Goal: Communication & Community: Answer question/provide support

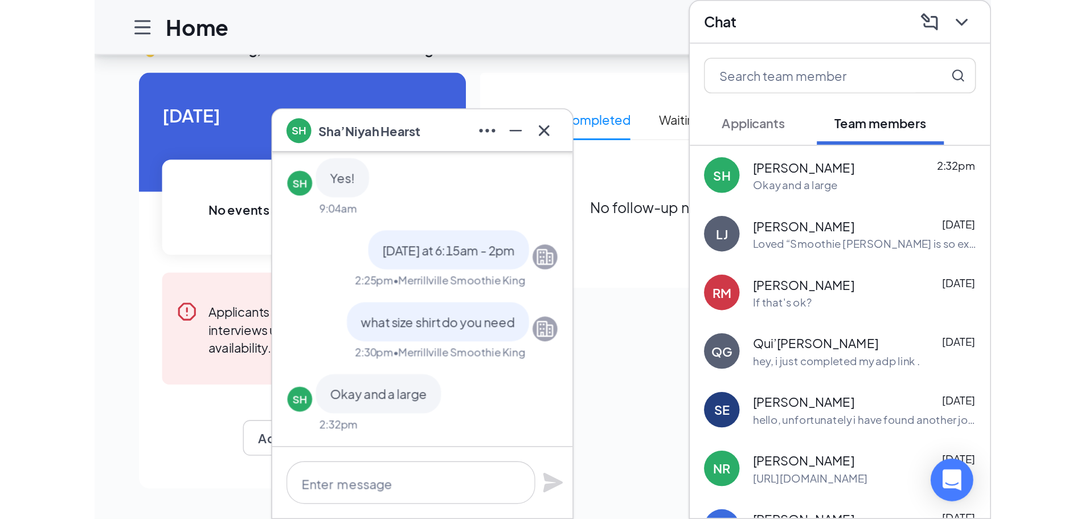
scroll to position [24, 0]
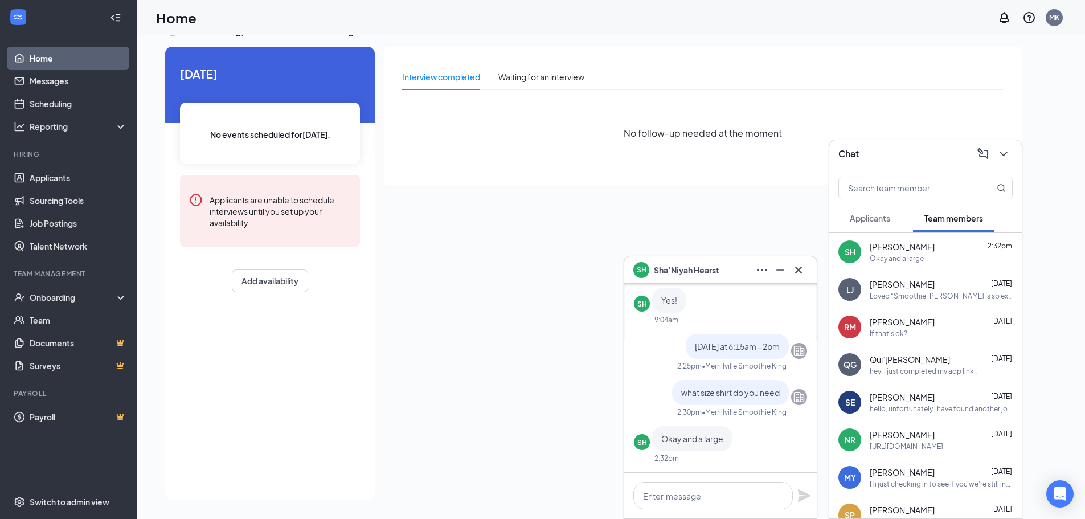
click at [801, 263] on icon "Cross" at bounding box center [799, 270] width 14 height 14
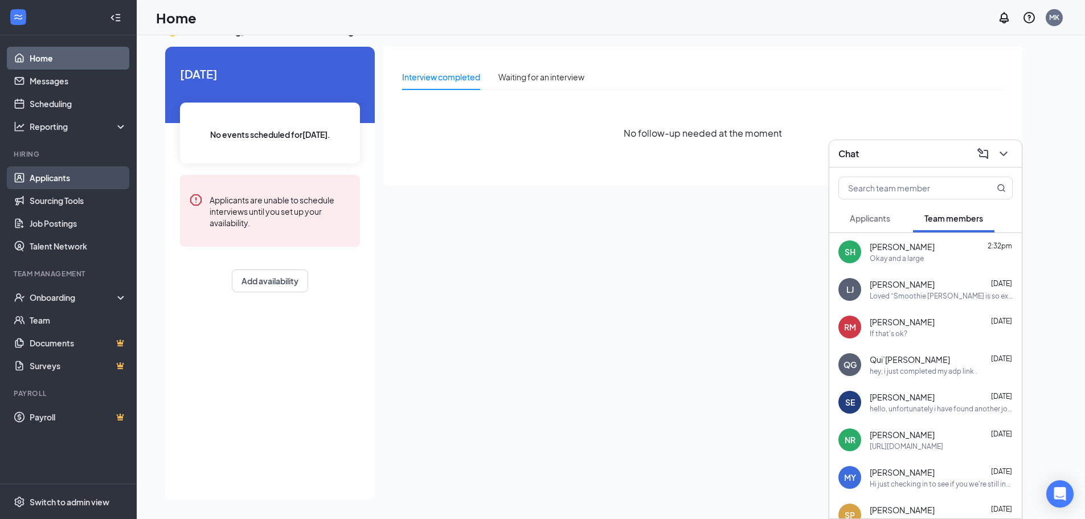
click at [58, 180] on link "Applicants" at bounding box center [78, 177] width 97 height 23
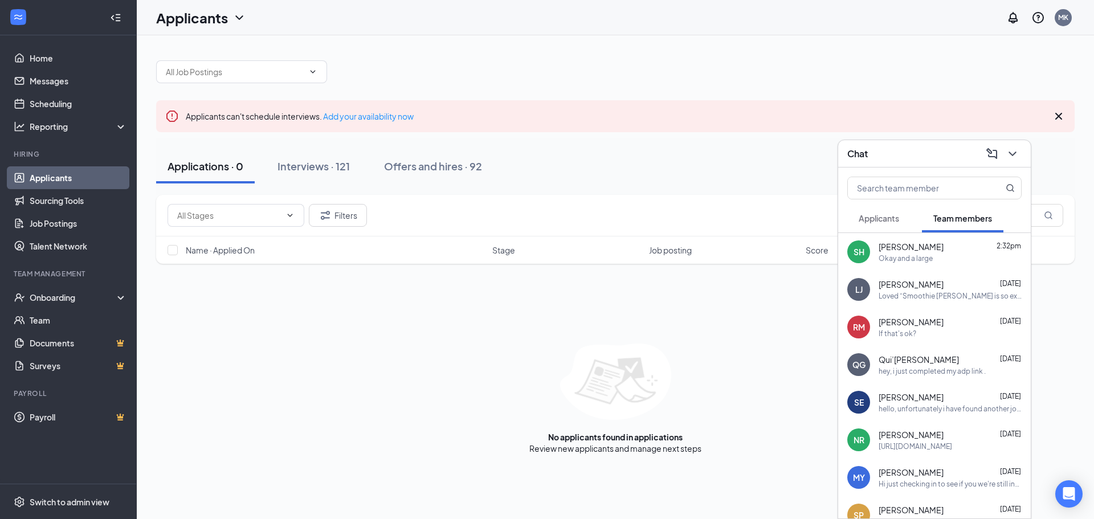
click at [982, 165] on div "Chat" at bounding box center [934, 153] width 193 height 27
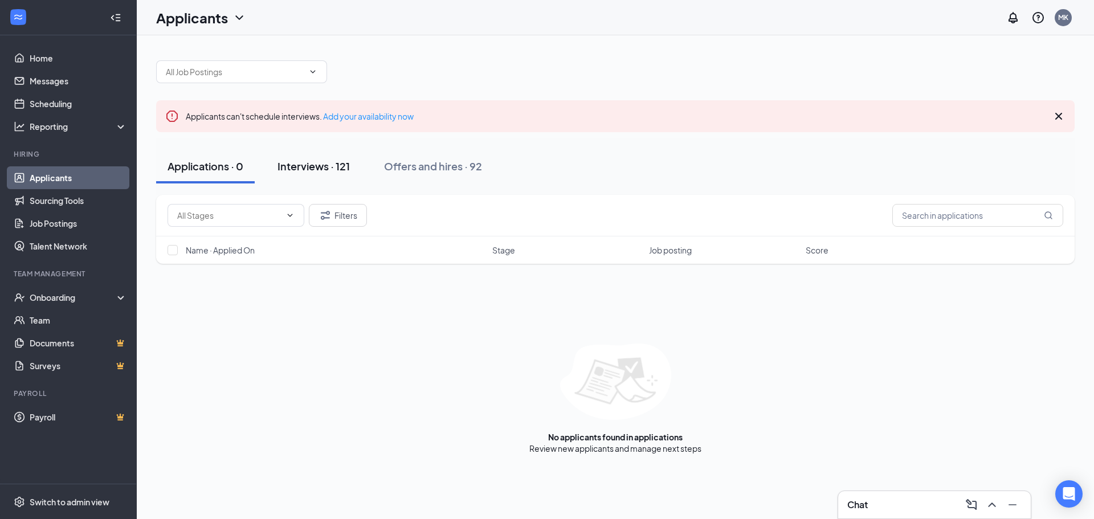
click at [345, 159] on div "Interviews · 121" at bounding box center [313, 166] width 72 height 14
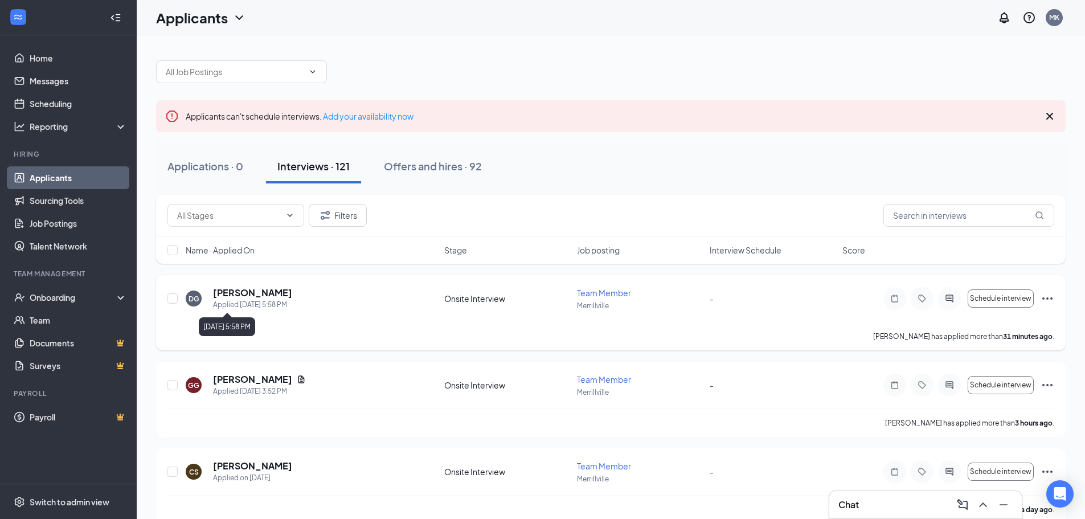
click at [244, 299] on div "Applied [DATE] 5:58 PM" at bounding box center [252, 304] width 79 height 11
click at [244, 292] on h5 "[PERSON_NAME]" at bounding box center [252, 293] width 79 height 13
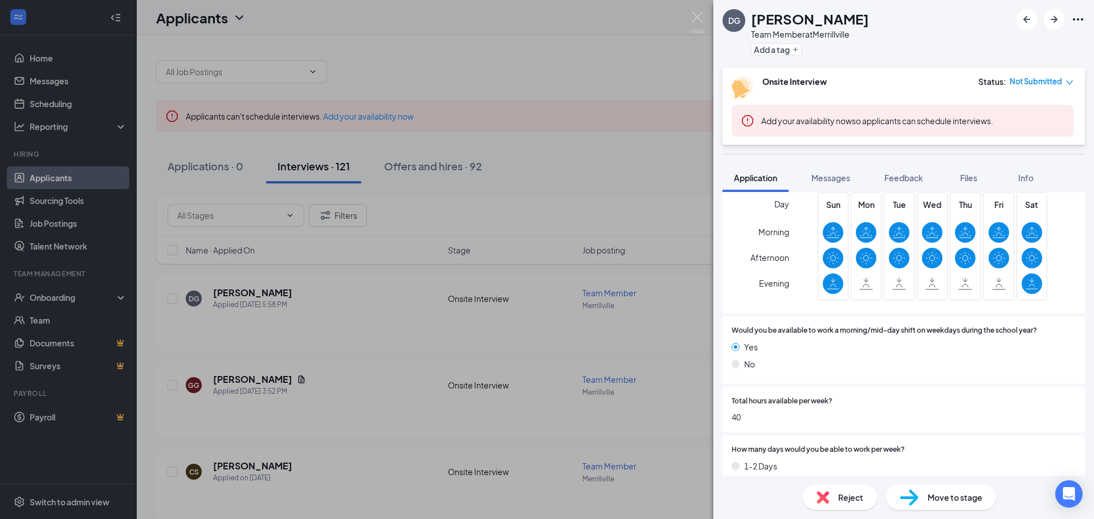
scroll to position [285, 0]
click at [819, 174] on span "Messages" at bounding box center [830, 178] width 39 height 10
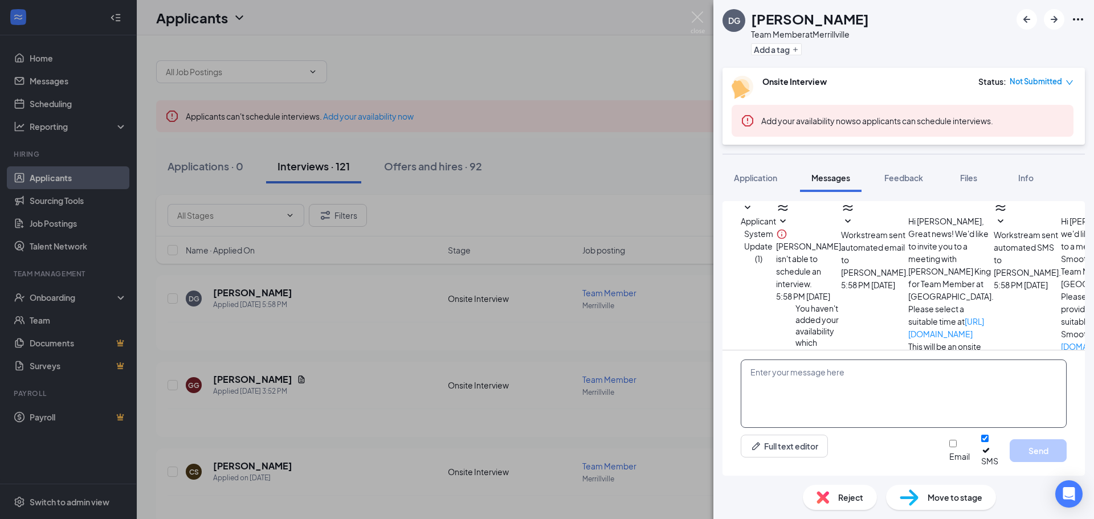
scroll to position [143, 0]
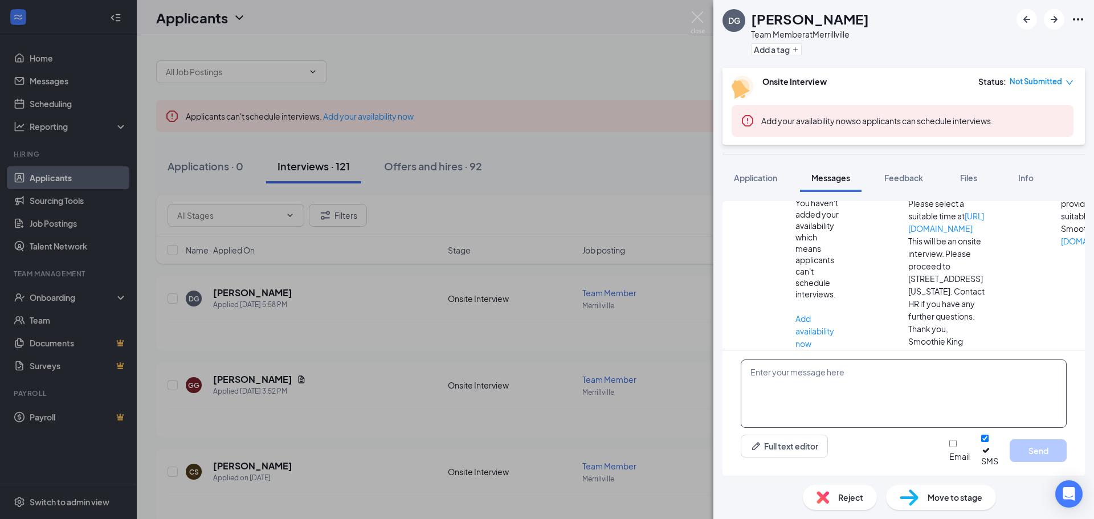
click at [779, 386] on textarea at bounding box center [904, 394] width 326 height 68
type textarea "H"
drag, startPoint x: 965, startPoint y: 385, endPoint x: 989, endPoint y: 370, distance: 28.4
click at [989, 370] on textarea "Hi would you be available for an interview th5rusday at 1p?" at bounding box center [904, 394] width 326 height 68
click at [962, 386] on textarea "Hi would you be available for an interview th5rusday at 1p?" at bounding box center [904, 394] width 326 height 68
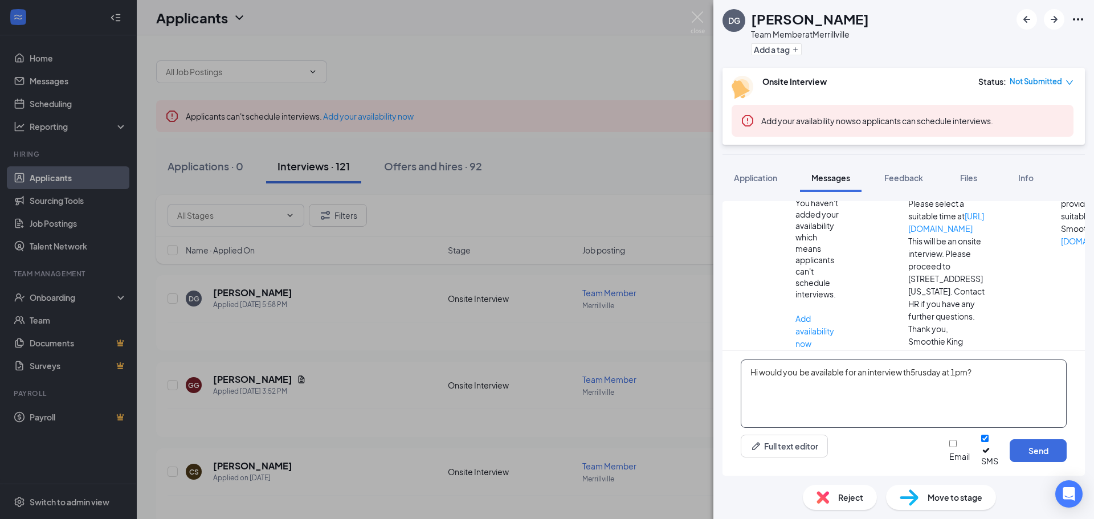
click at [920, 382] on textarea "Hi would you be available for an interview th5rusday at 1pm?" at bounding box center [904, 394] width 326 height 68
click at [919, 377] on textarea "Hi would you be available for an interview th5rusday at 1pm?" at bounding box center [904, 394] width 326 height 68
click at [917, 381] on textarea "Hi would you be available for an interview th5rusday at 1pm?" at bounding box center [904, 394] width 326 height 68
click at [770, 378] on textarea "Hi would you be available for an interview [DATE] at 1pm?" at bounding box center [904, 394] width 326 height 68
click at [761, 384] on textarea "Hi would you be available for an interview [DATE] at 1pm?" at bounding box center [904, 394] width 326 height 68
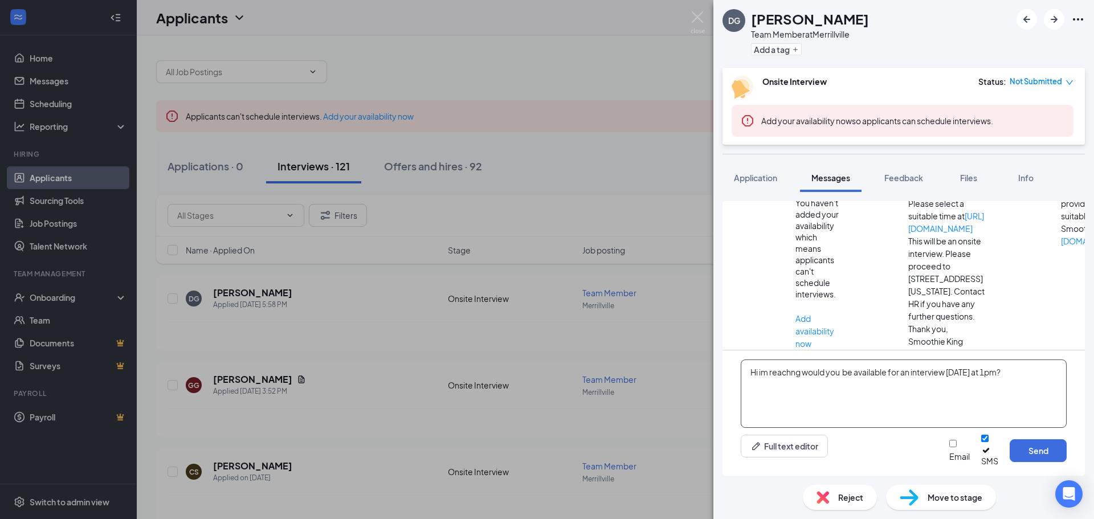
drag, startPoint x: 762, startPoint y: 384, endPoint x: 781, endPoint y: 388, distance: 19.2
click at [922, 396] on textarea "Hi this is the manager at smoothie king [PERSON_NAME] reaching would you be ava…" at bounding box center [904, 394] width 326 height 68
click at [963, 384] on textarea "Hi this is the manager at smoothie king [PERSON_NAME] reaching would you be ava…" at bounding box center [904, 394] width 326 height 68
click at [972, 381] on textarea "Hi this is the manager at smoothie king [PERSON_NAME] reaching would you be ava…" at bounding box center [904, 394] width 326 height 68
click at [967, 386] on textarea "Hi this is the manager at smoothie king [PERSON_NAME] reaching would you be ava…" at bounding box center [904, 394] width 326 height 68
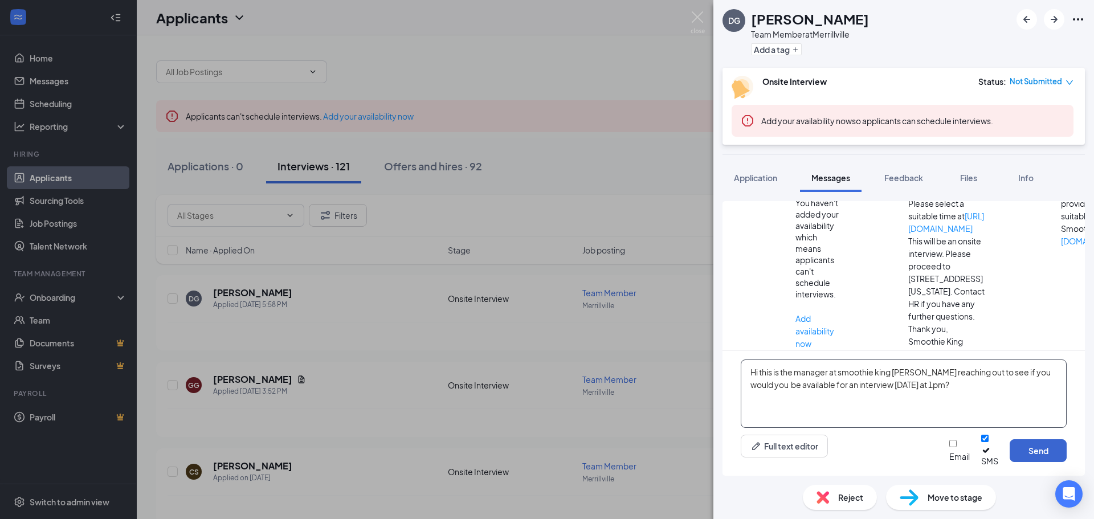
type textarea "Hi this is the manager at smoothie king [PERSON_NAME] reaching out to see if yo…"
drag, startPoint x: 1023, startPoint y: 446, endPoint x: 1042, endPoint y: 456, distance: 21.7
click at [1041, 456] on button "Send" at bounding box center [1038, 450] width 57 height 23
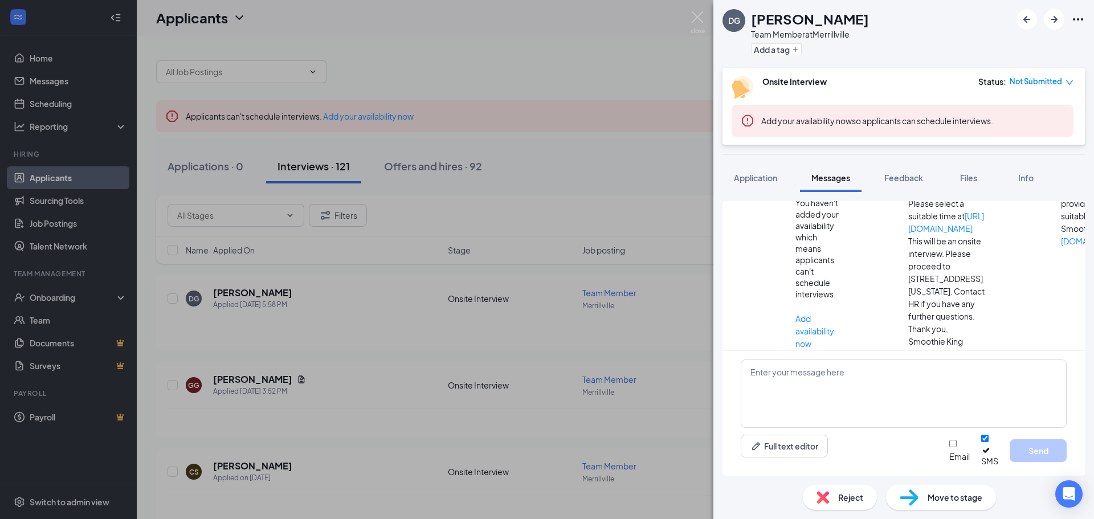
scroll to position [241, 0]
click at [379, 196] on div "DG [PERSON_NAME] Team Member at [GEOGRAPHIC_DATA] Add a tag Onsite Interview St…" at bounding box center [547, 259] width 1094 height 519
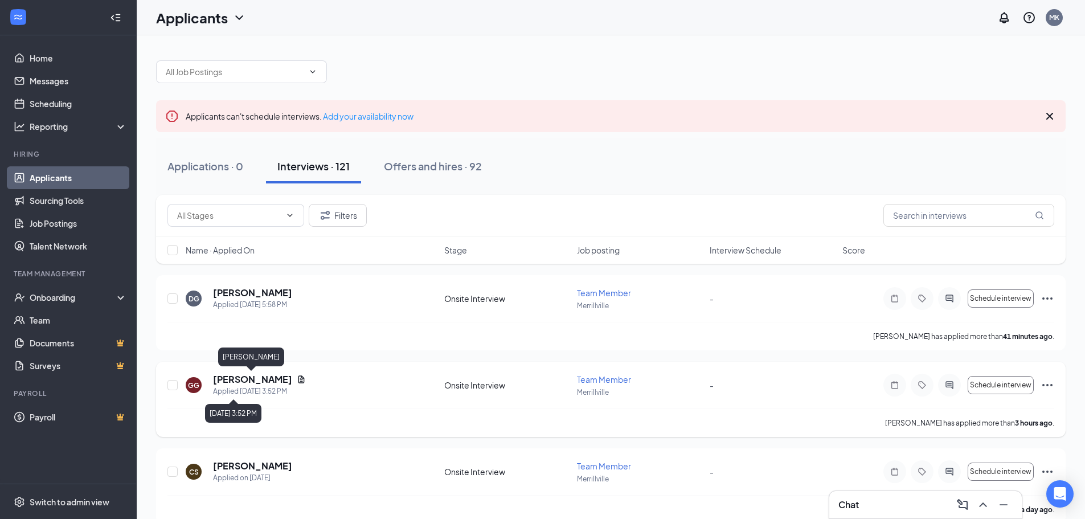
click at [273, 385] on h5 "[PERSON_NAME]" at bounding box center [252, 379] width 79 height 13
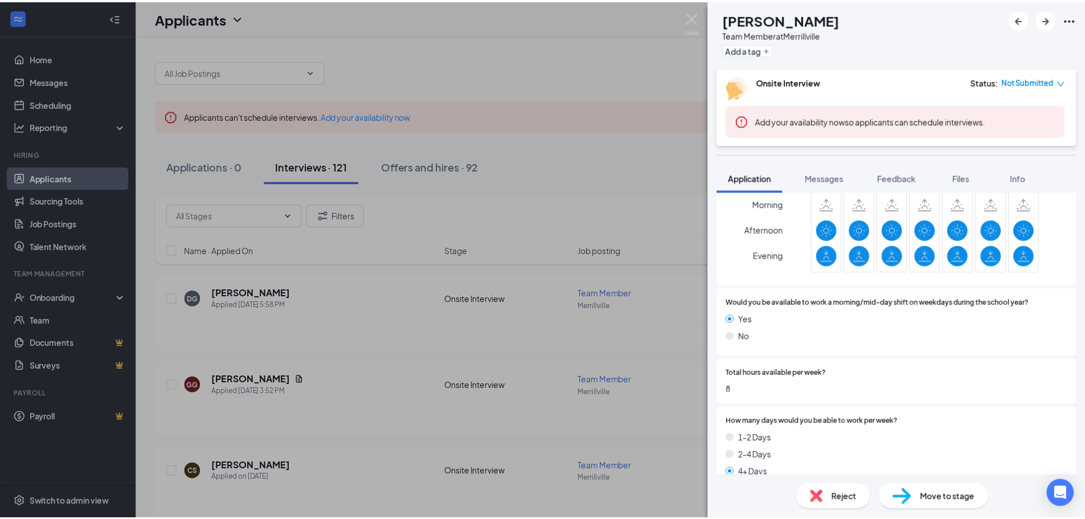
scroll to position [342, 0]
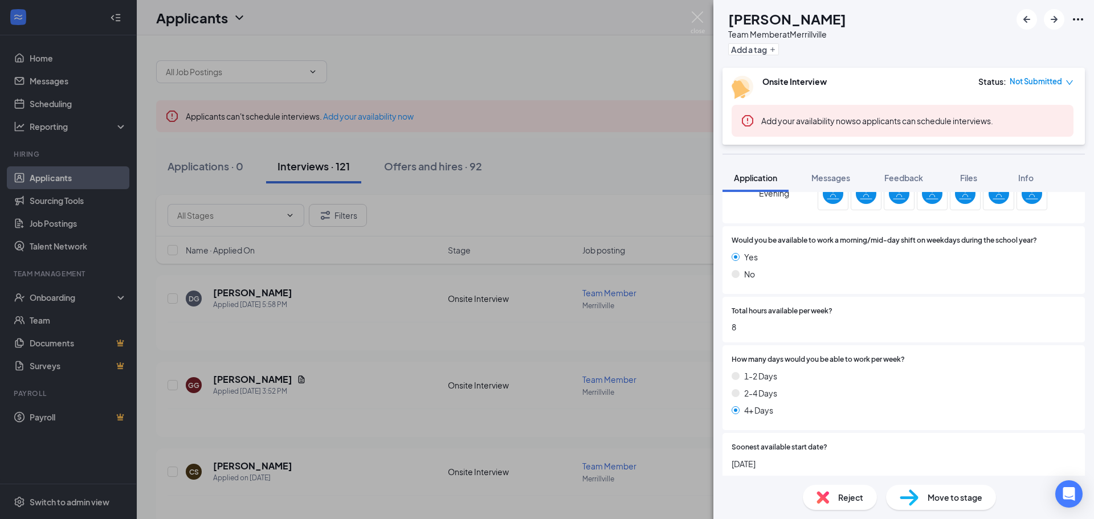
click at [246, 132] on div "[PERSON_NAME] Team Member at [GEOGRAPHIC_DATA] Add a tag Onsite Interview Statu…" at bounding box center [547, 259] width 1094 height 519
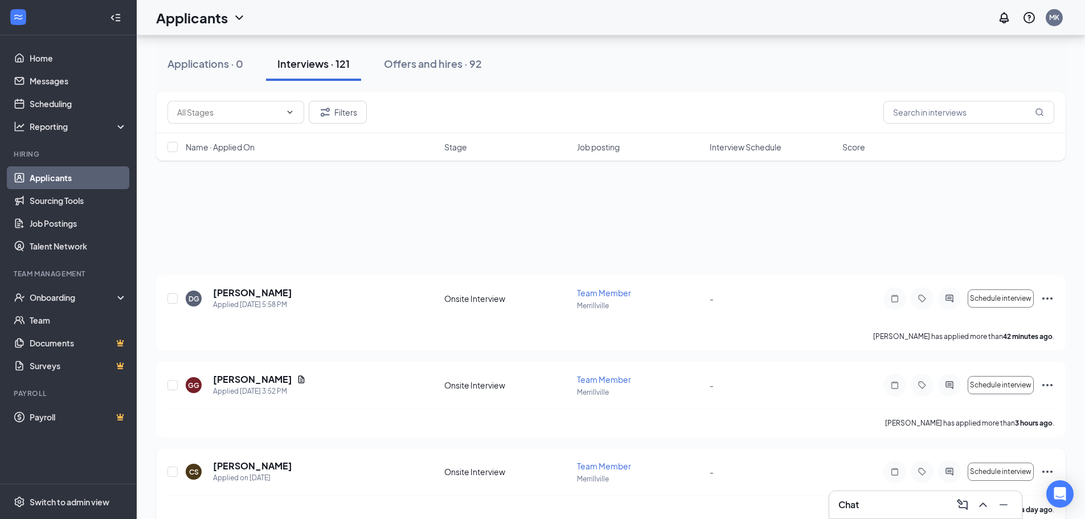
click at [243, 460] on h5 "[PERSON_NAME]" at bounding box center [252, 466] width 79 height 13
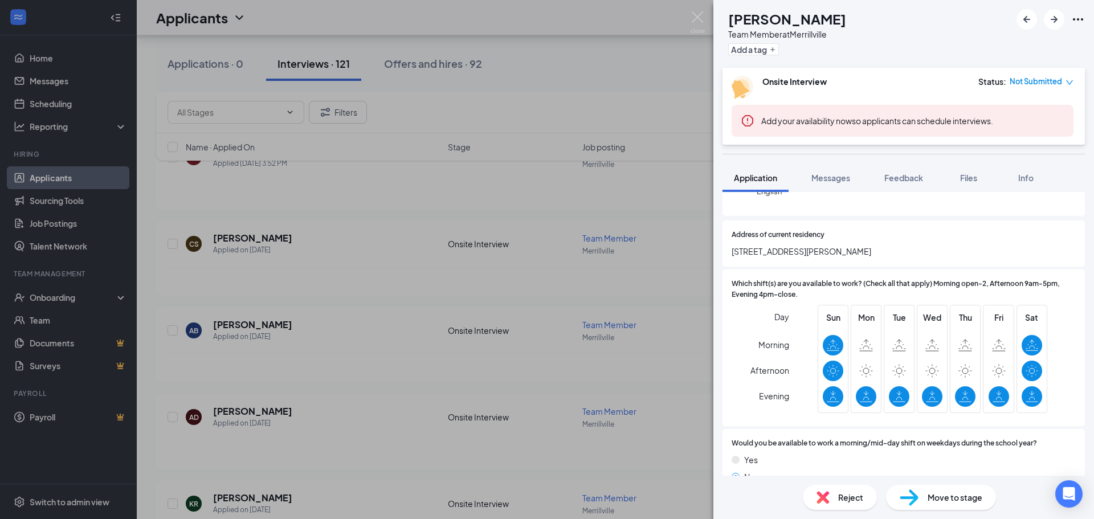
scroll to position [342, 0]
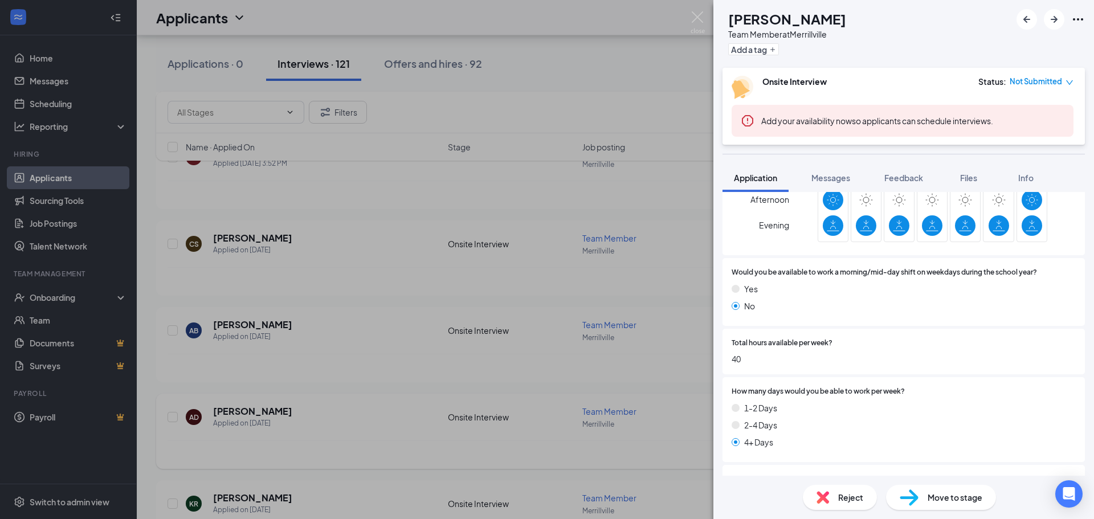
drag, startPoint x: 438, startPoint y: 169, endPoint x: 326, endPoint y: 409, distance: 264.8
click at [438, 170] on div "CS Chance [PERSON_NAME] Team Member at [GEOGRAPHIC_DATA] Add a tag Onsite Inter…" at bounding box center [547, 259] width 1094 height 519
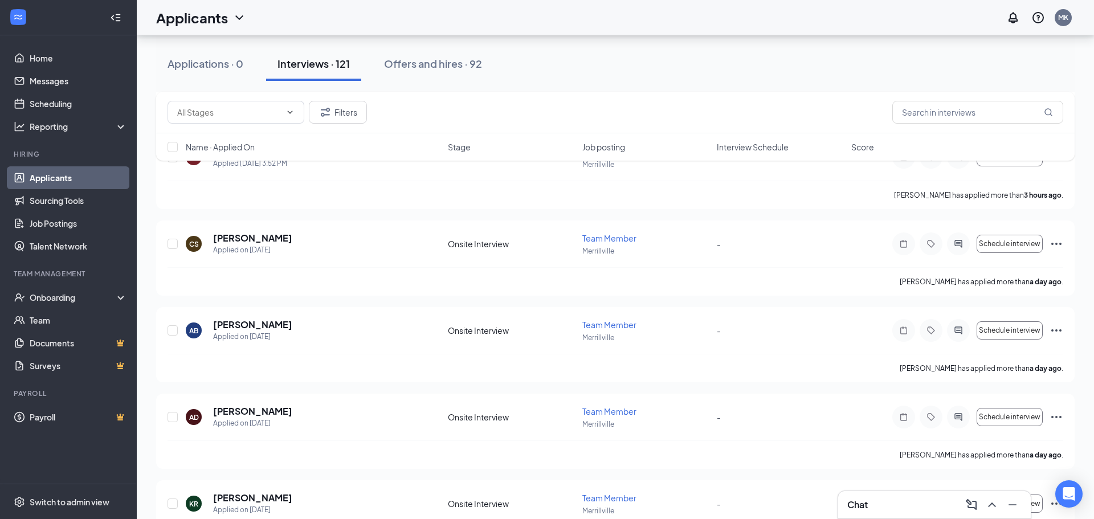
drag, startPoint x: 241, startPoint y: 409, endPoint x: 248, endPoint y: 392, distance: 18.6
click at [241, 407] on h5 "[PERSON_NAME]" at bounding box center [252, 411] width 79 height 13
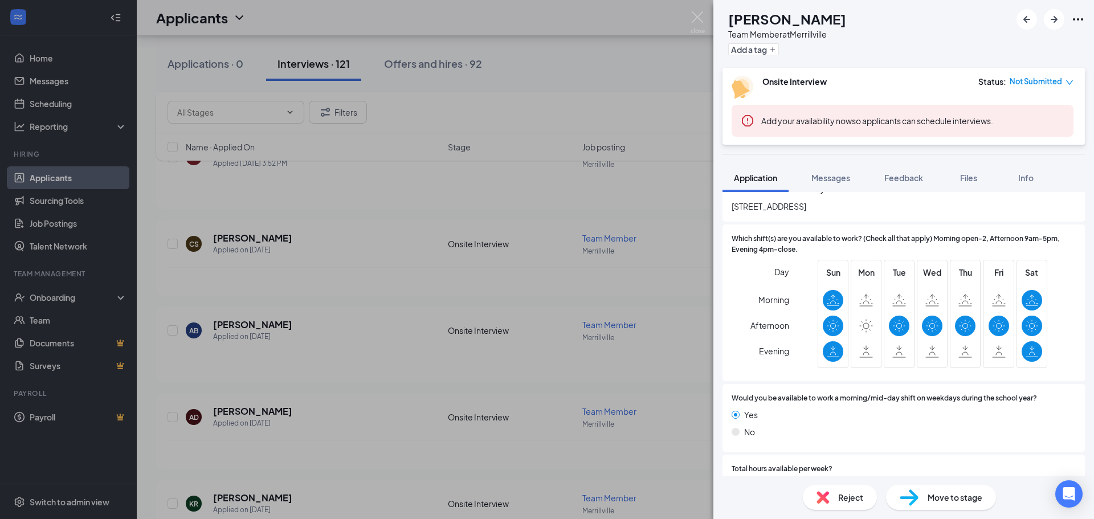
scroll to position [228, 0]
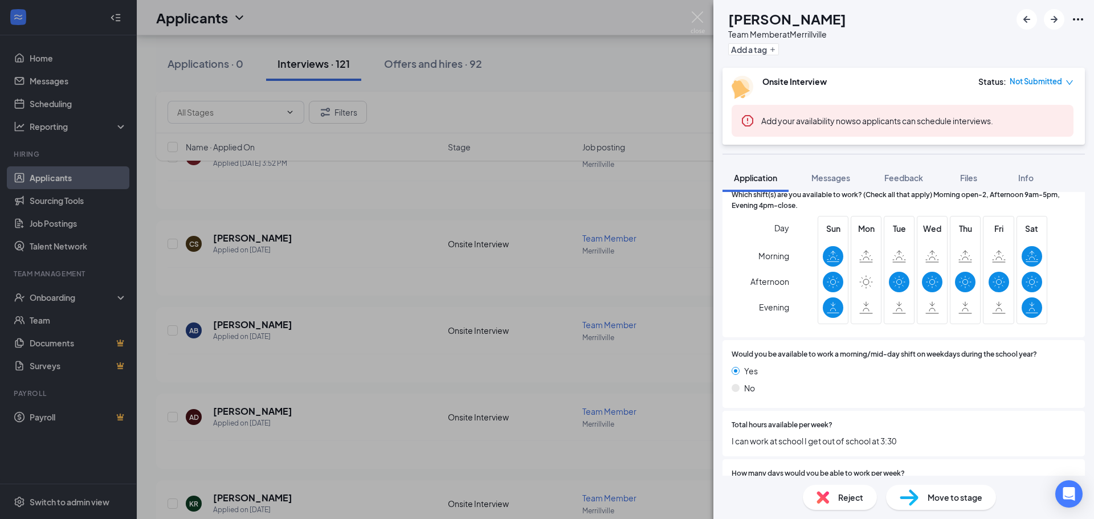
drag, startPoint x: 439, startPoint y: 210, endPoint x: 434, endPoint y: 217, distance: 9.0
click at [439, 210] on div "AD [PERSON_NAME] Team Member at [GEOGRAPHIC_DATA] Add a tag Onsite Interview St…" at bounding box center [547, 259] width 1094 height 519
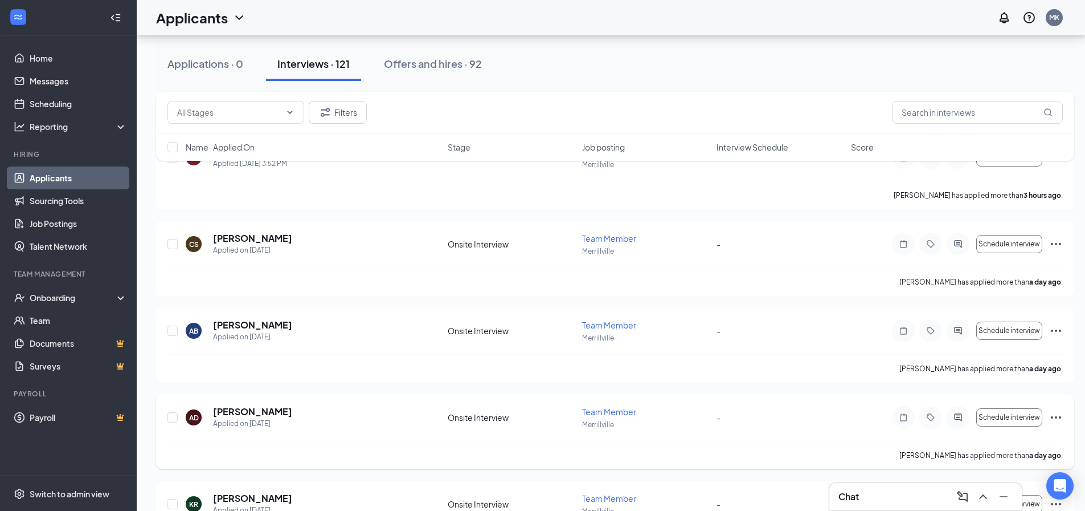
click at [264, 417] on h5 "[PERSON_NAME]" at bounding box center [252, 411] width 79 height 13
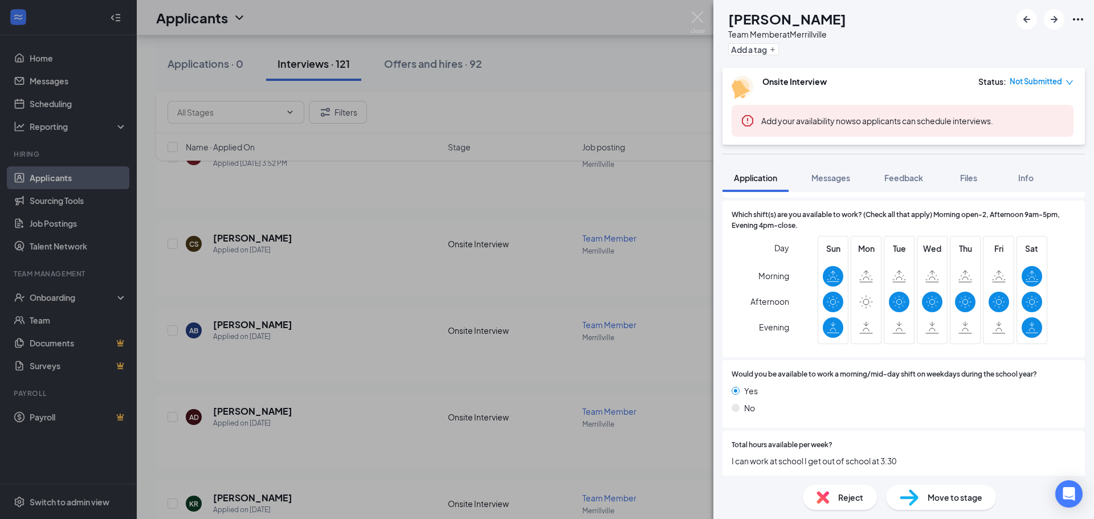
scroll to position [228, 0]
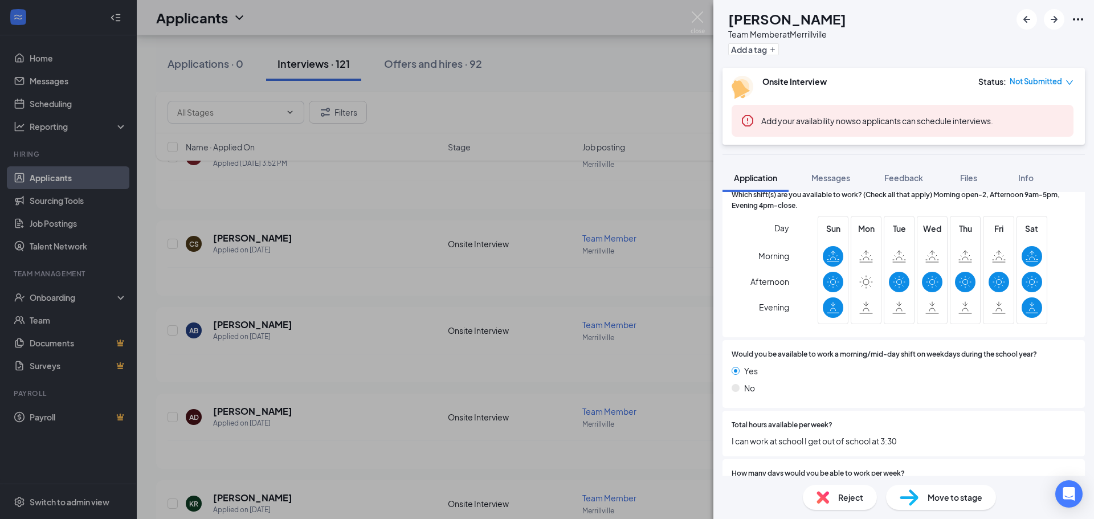
drag, startPoint x: 357, startPoint y: 331, endPoint x: 369, endPoint y: 330, distance: 12.0
click at [364, 333] on div "AD [PERSON_NAME] Team Member at [GEOGRAPHIC_DATA] Add a tag Onsite Interview St…" at bounding box center [547, 259] width 1094 height 519
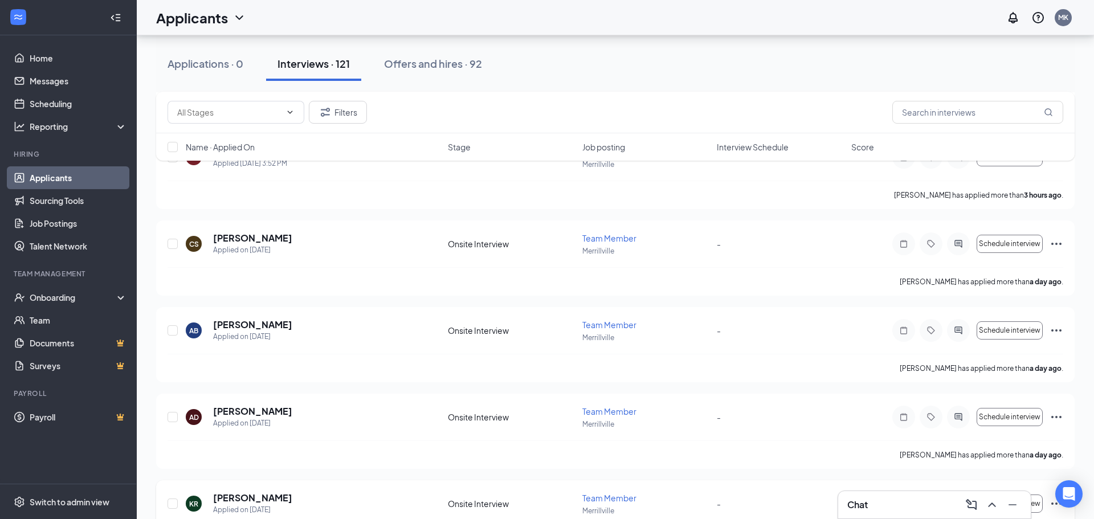
scroll to position [456, 0]
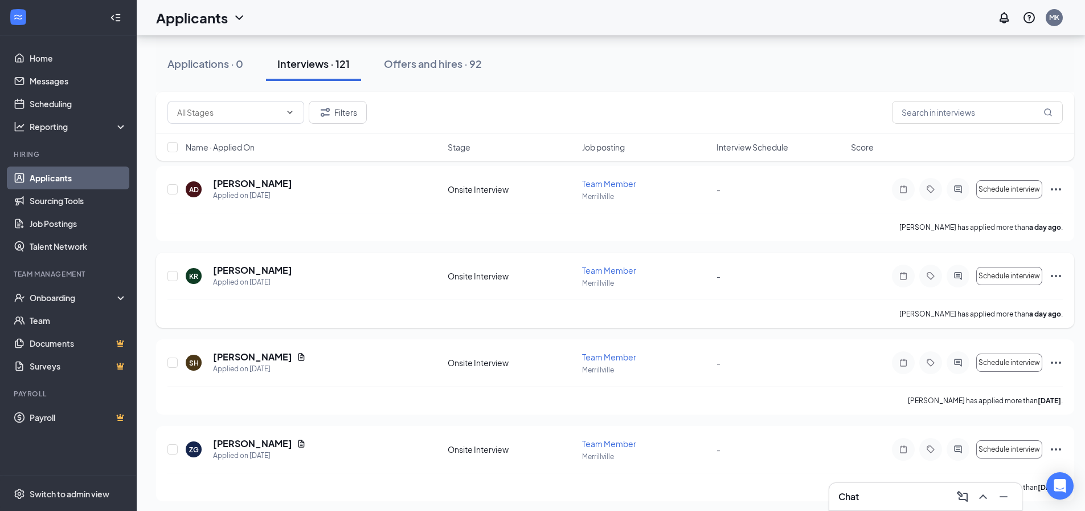
click at [266, 272] on h5 "[PERSON_NAME]" at bounding box center [252, 270] width 79 height 13
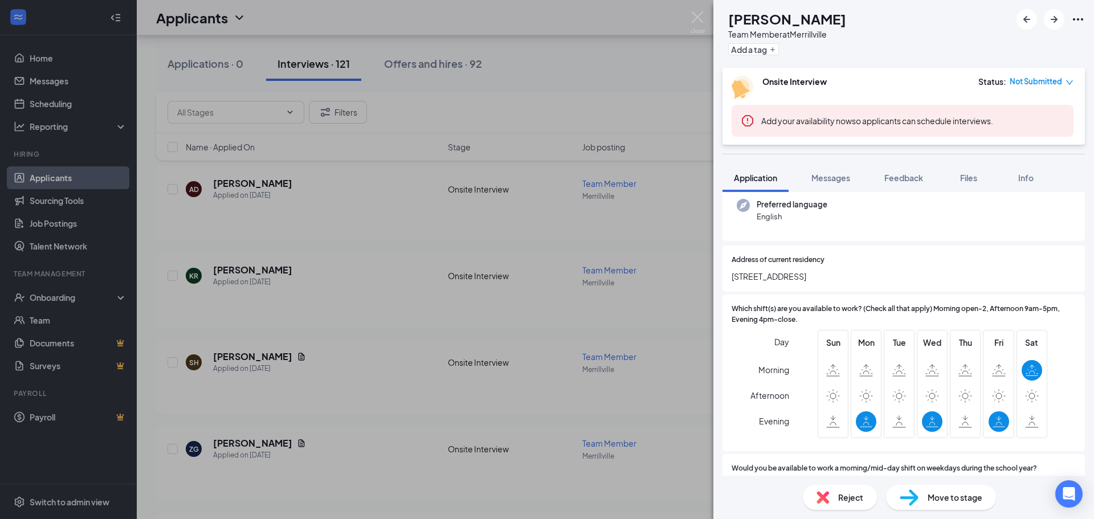
scroll to position [285, 0]
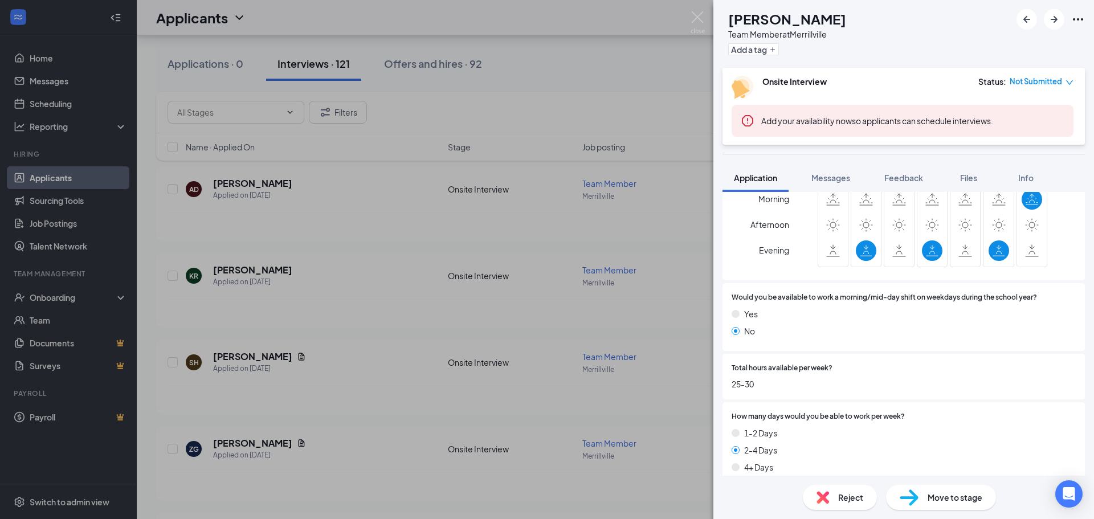
click at [413, 263] on div "[PERSON_NAME] Team Member at [GEOGRAPHIC_DATA] Add a tag Onsite Interview Statu…" at bounding box center [547, 259] width 1094 height 519
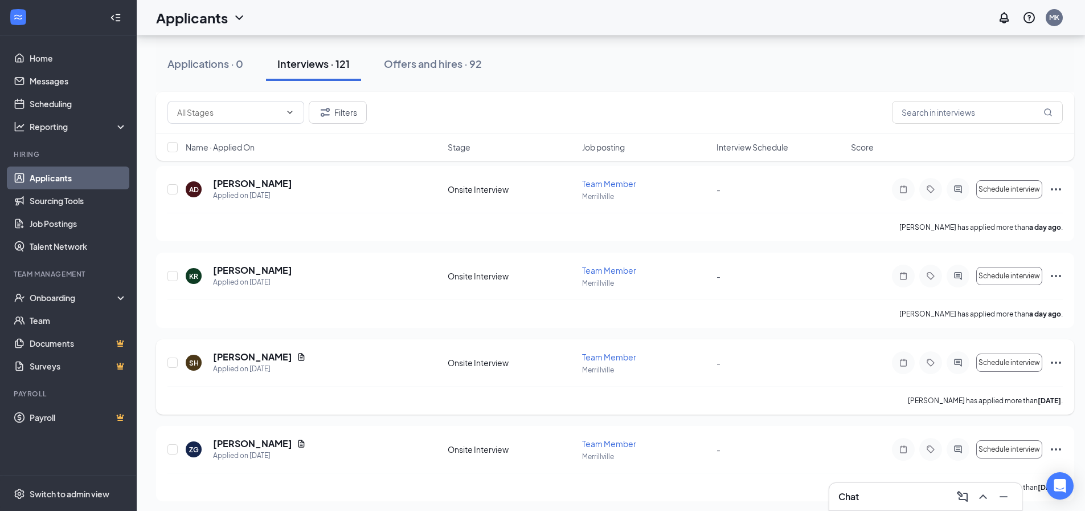
click at [276, 357] on div "[PERSON_NAME]" at bounding box center [259, 356] width 93 height 13
click at [259, 357] on h5 "[PERSON_NAME]" at bounding box center [252, 356] width 79 height 13
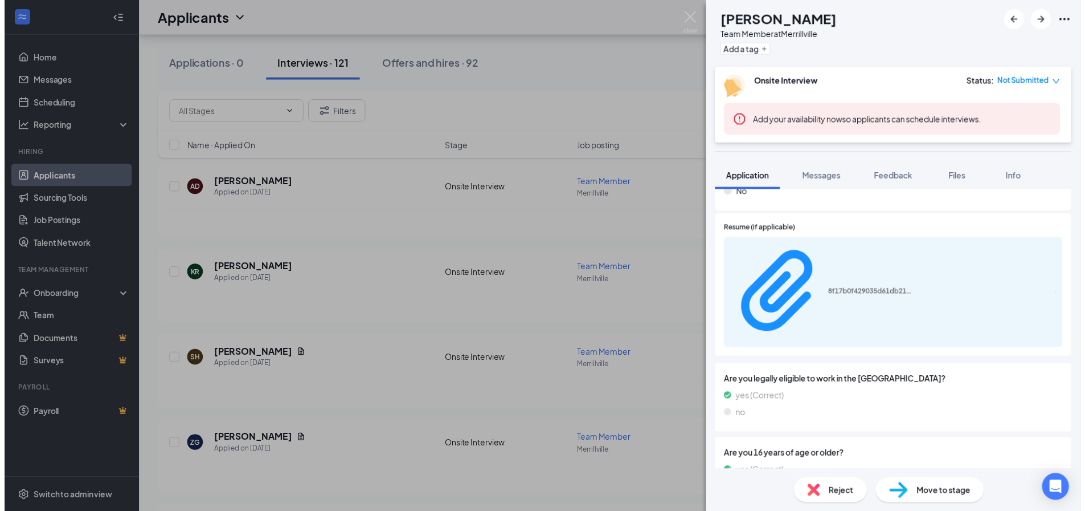
scroll to position [688, 0]
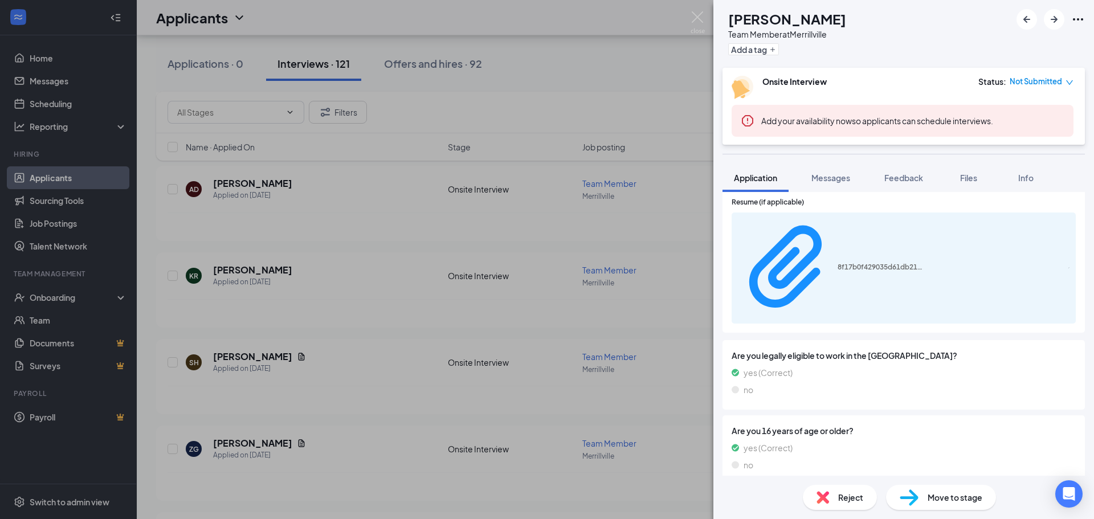
click at [816, 242] on div "Resume (if applicable) 8f17b0f429035d61db211c467d719a03.pdf" at bounding box center [903, 260] width 362 height 145
click at [813, 229] on div "8f17b0f429035d61db211c467d719a03.pdf" at bounding box center [830, 268] width 185 height 101
click at [461, 281] on div "SH [PERSON_NAME] Team Member at [GEOGRAPHIC_DATA] Add a tag Onsite Interview St…" at bounding box center [547, 259] width 1094 height 519
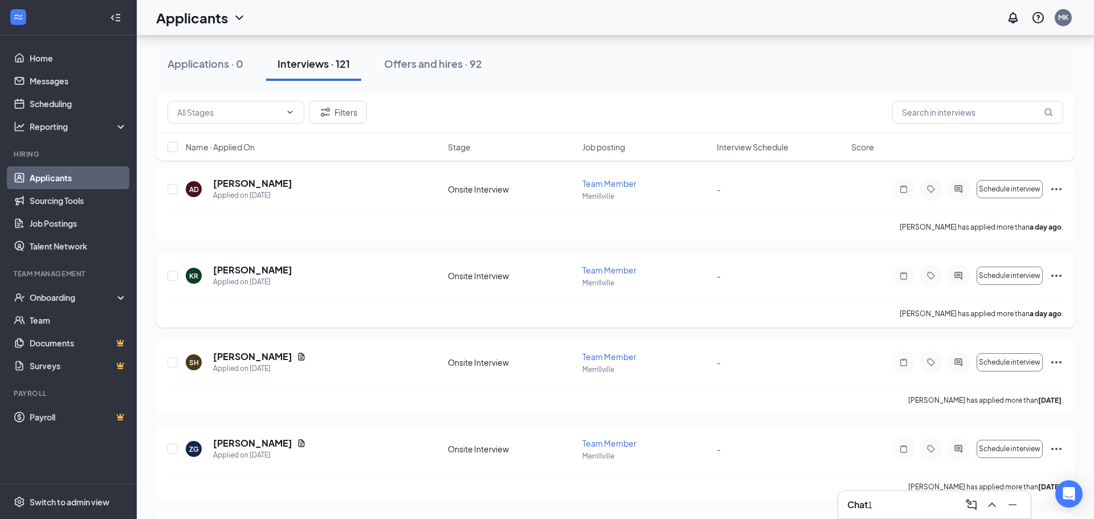
click at [438, 285] on div "[PERSON_NAME] Applied on [DATE]" at bounding box center [313, 276] width 255 height 24
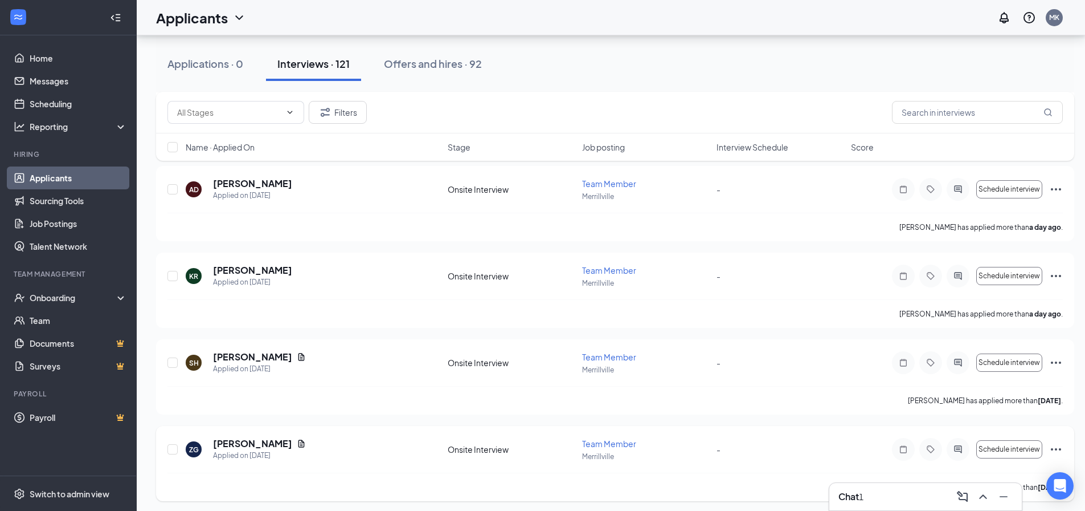
click at [275, 448] on div "[PERSON_NAME]" at bounding box center [259, 443] width 93 height 13
click at [297, 443] on icon "Document" at bounding box center [301, 443] width 9 height 9
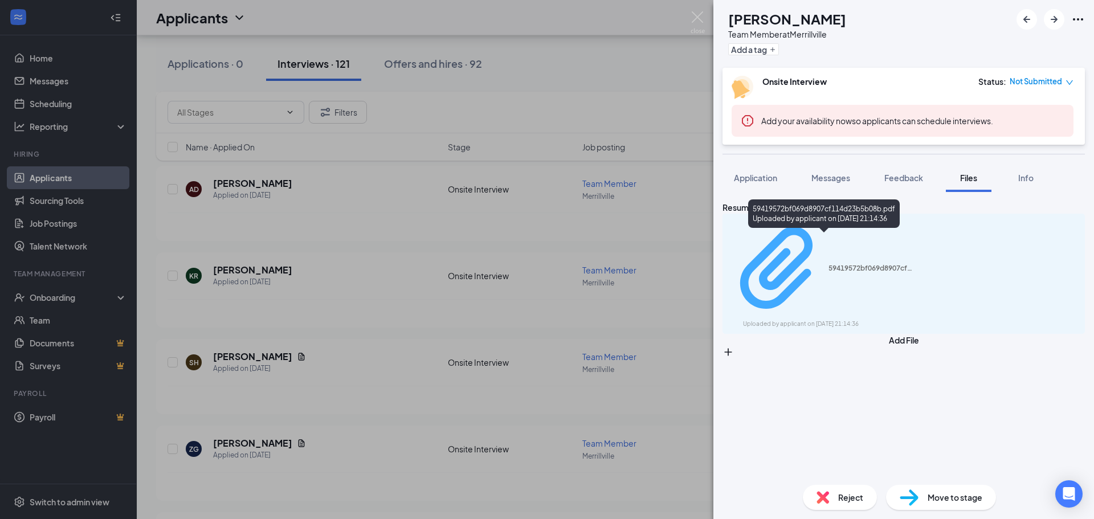
click at [828, 264] on div "59419572bf069d8907cf114d23b5b08b.pdf" at bounding box center [870, 268] width 85 height 9
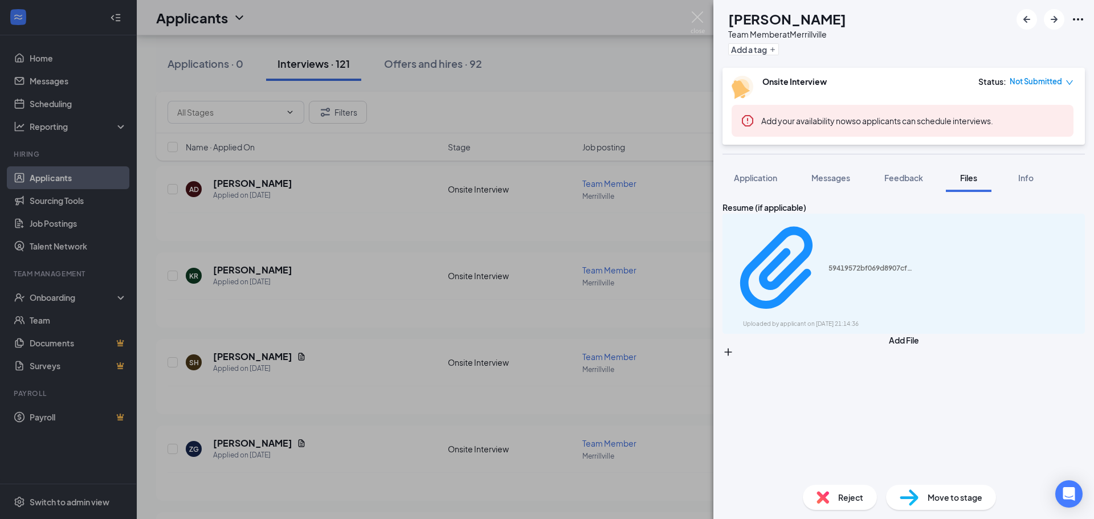
drag, startPoint x: 618, startPoint y: 367, endPoint x: 535, endPoint y: 361, distance: 82.8
drag, startPoint x: 535, startPoint y: 361, endPoint x: 417, endPoint y: 370, distance: 118.3
click at [417, 370] on div "ZG [PERSON_NAME] Team Member at [GEOGRAPHIC_DATA] Add a tag Onsite Interview St…" at bounding box center [547, 259] width 1094 height 519
click at [417, 368] on div "ZG [PERSON_NAME] Team Member at [GEOGRAPHIC_DATA] Add a tag Onsite Interview St…" at bounding box center [547, 259] width 1094 height 519
click at [417, 368] on div "SH [PERSON_NAME] Applied on [DATE]" at bounding box center [313, 362] width 255 height 24
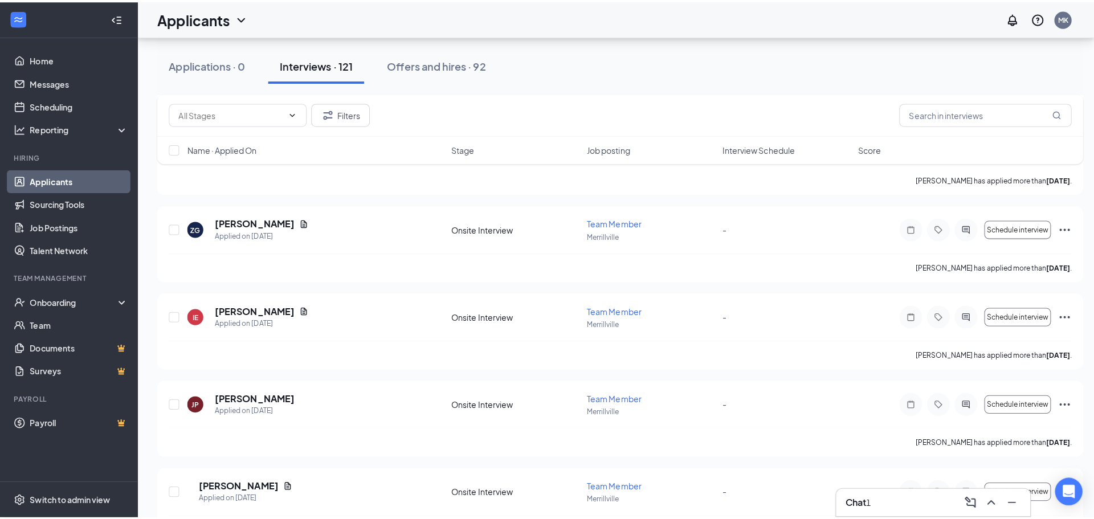
scroll to position [684, 0]
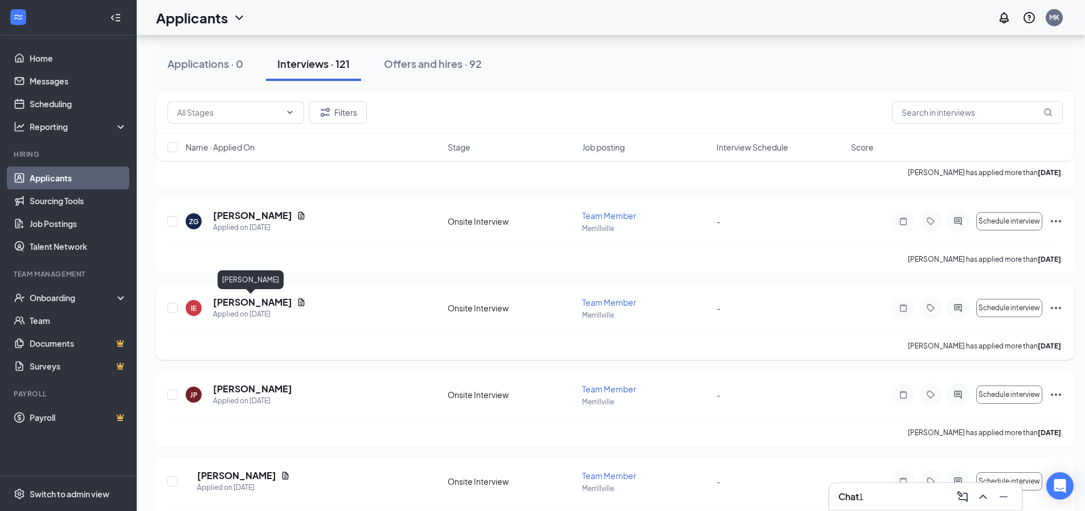
click at [243, 297] on h5 "[PERSON_NAME]" at bounding box center [252, 302] width 79 height 13
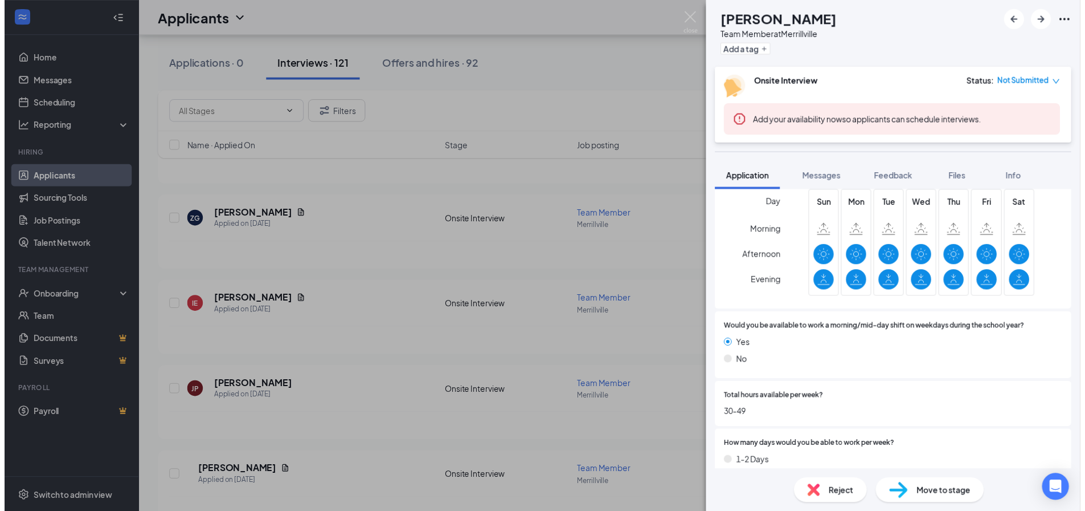
scroll to position [285, 0]
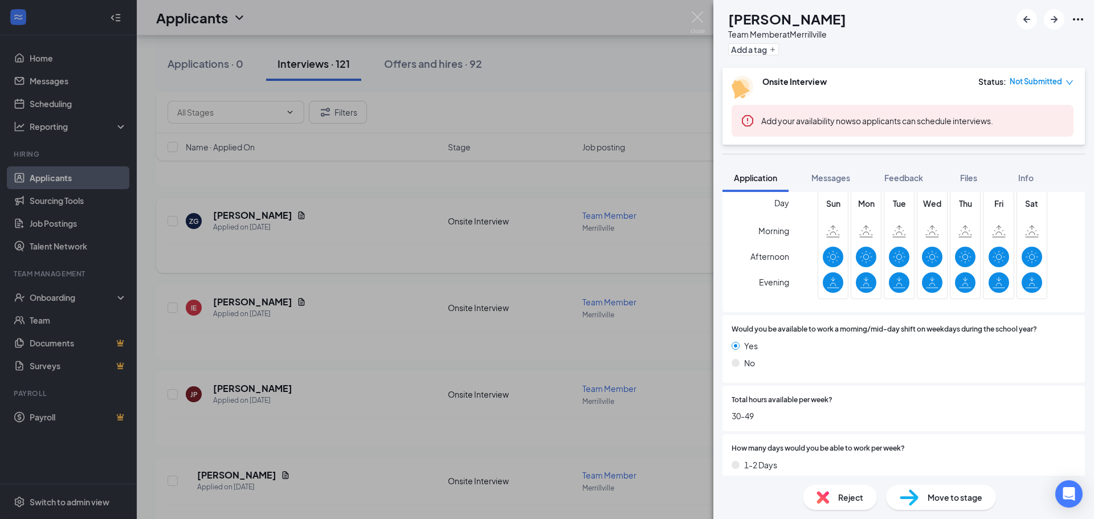
click at [570, 230] on div "IE [PERSON_NAME] Team Member at [GEOGRAPHIC_DATA] Add a tag Onsite Interview St…" at bounding box center [547, 259] width 1094 height 519
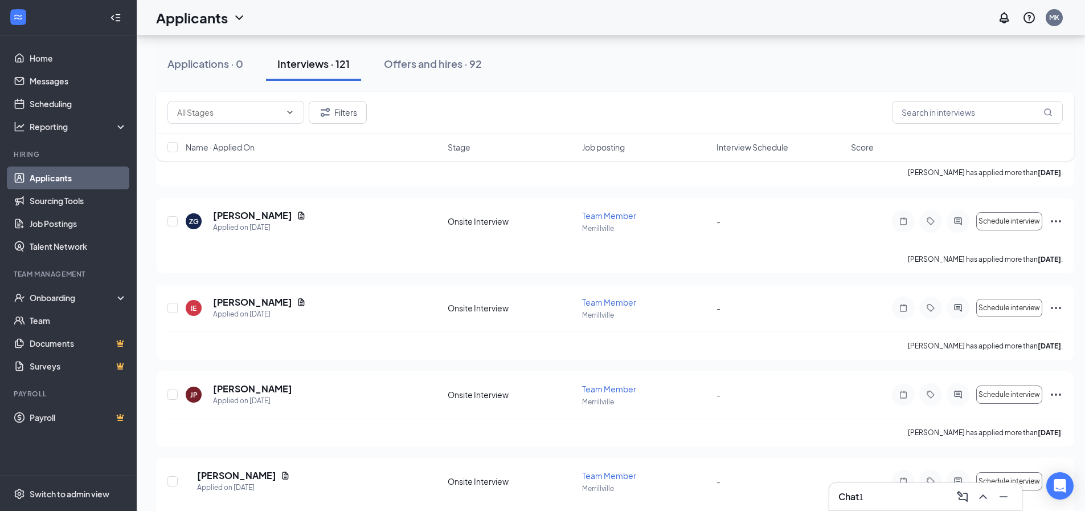
click at [906, 507] on div "Chat 1" at bounding box center [926, 496] width 193 height 27
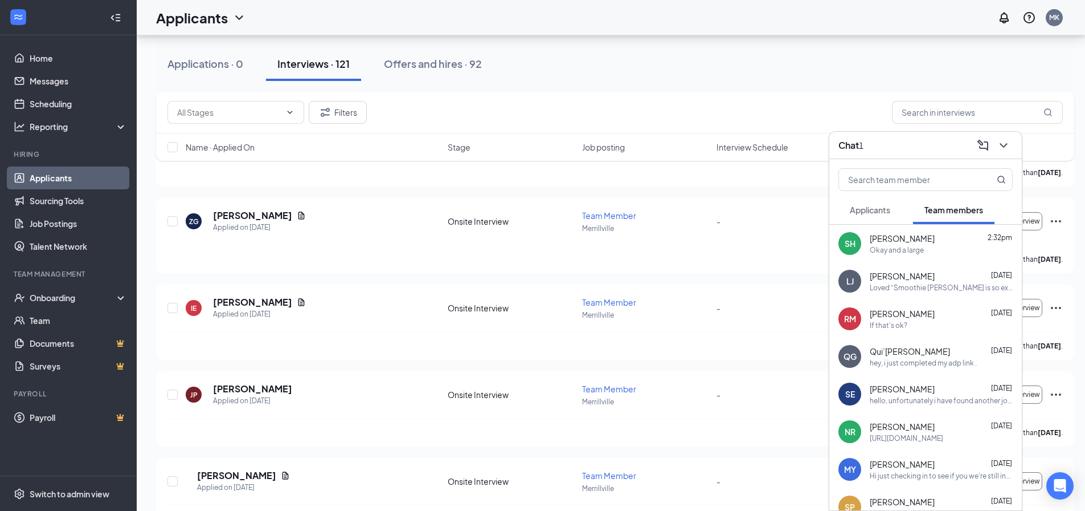
click at [873, 215] on div "Applicants" at bounding box center [870, 209] width 40 height 11
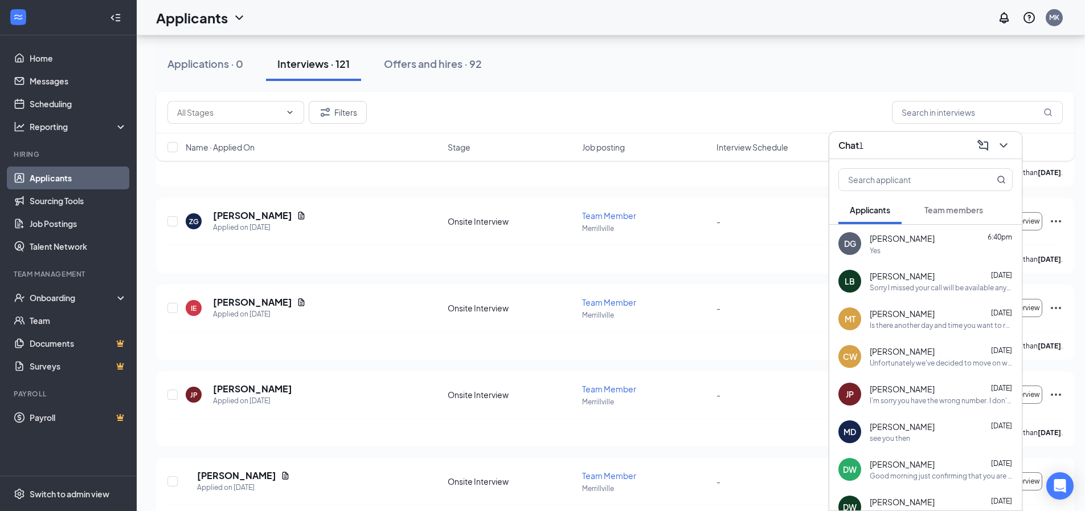
click at [882, 246] on div "Yes" at bounding box center [941, 251] width 143 height 10
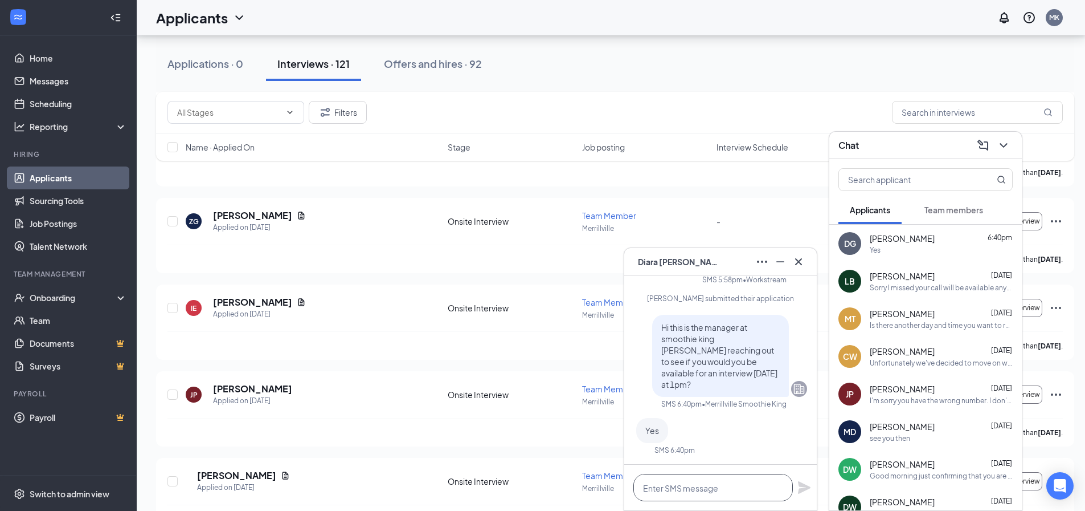
click at [696, 493] on textarea at bounding box center [714, 486] width 160 height 27
